Goal: Information Seeking & Learning: Learn about a topic

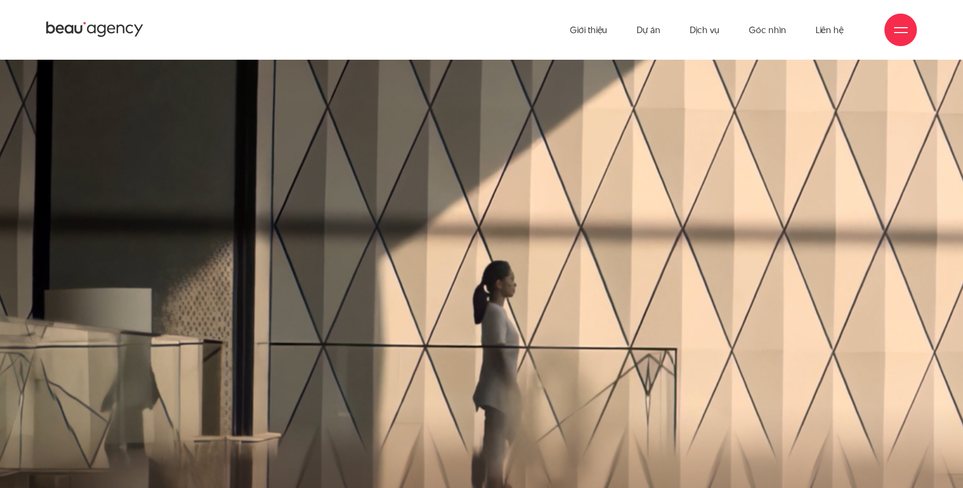
scroll to position [685, 0]
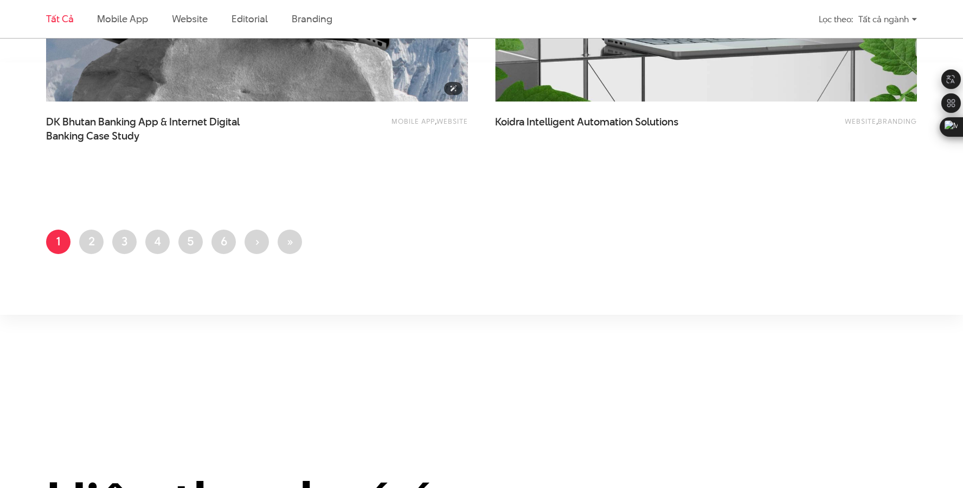
scroll to position [2553, 0]
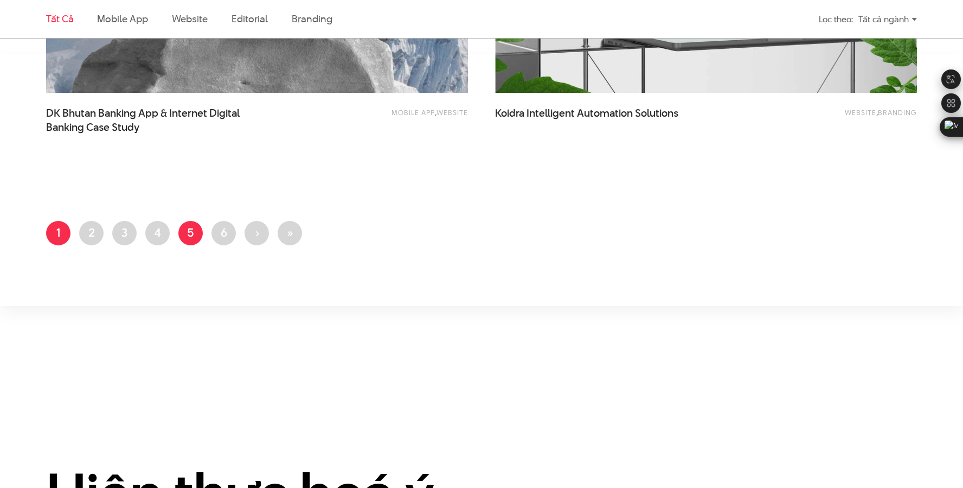
click at [188, 231] on link "Trang 5" at bounding box center [190, 233] width 24 height 24
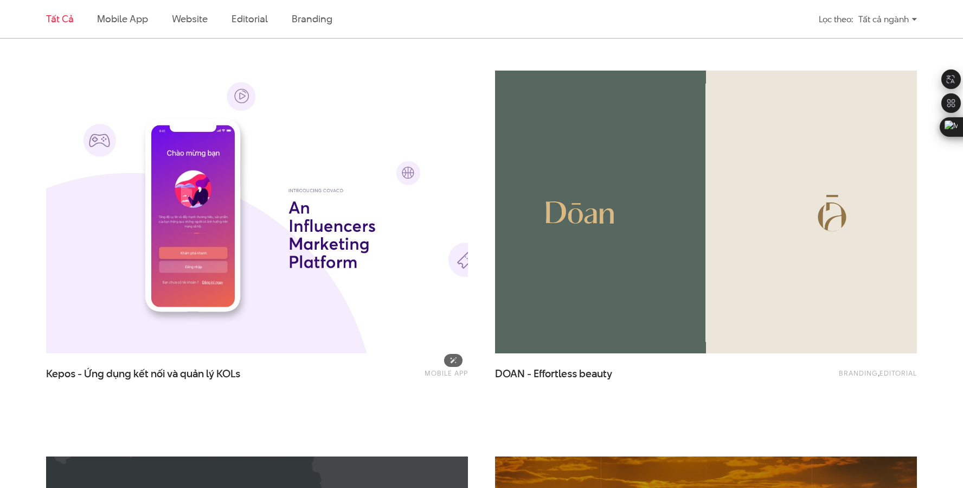
scroll to position [760, 0]
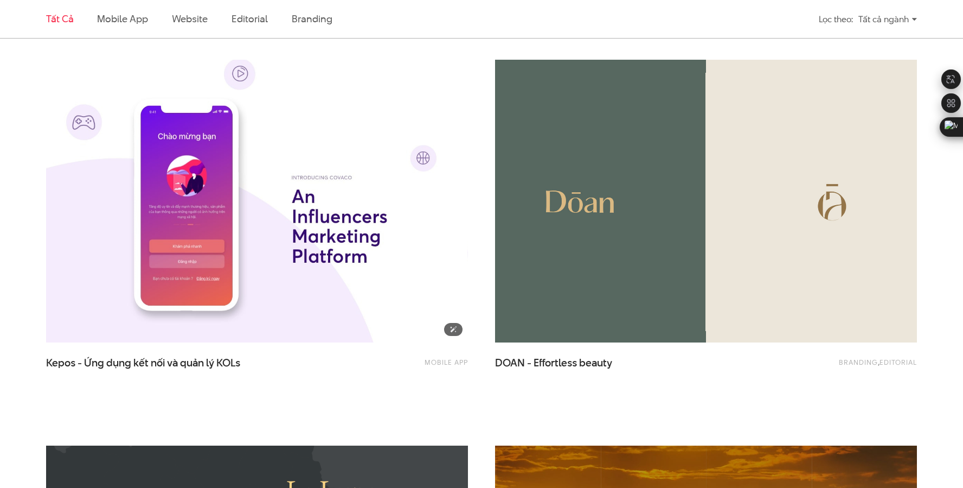
click at [315, 266] on img at bounding box center [257, 201] width 464 height 311
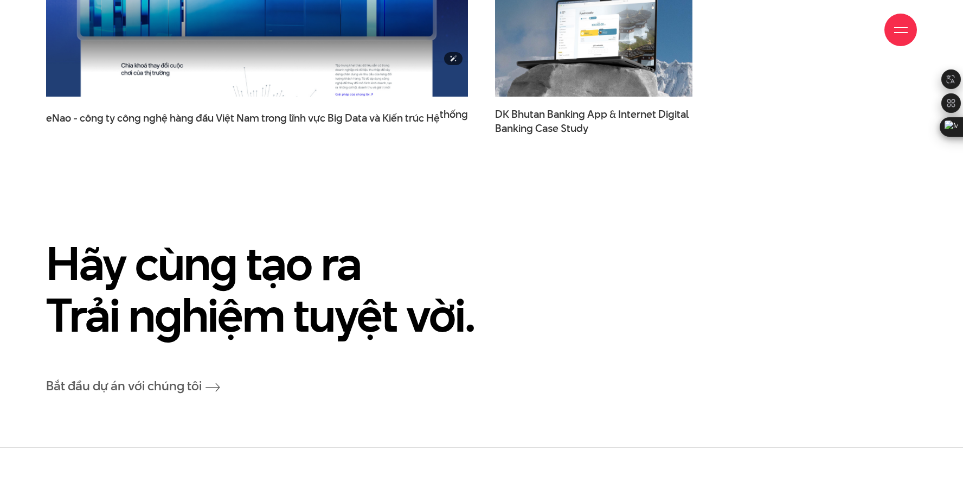
scroll to position [7706, 0]
